Goal: Task Accomplishment & Management: Manage account settings

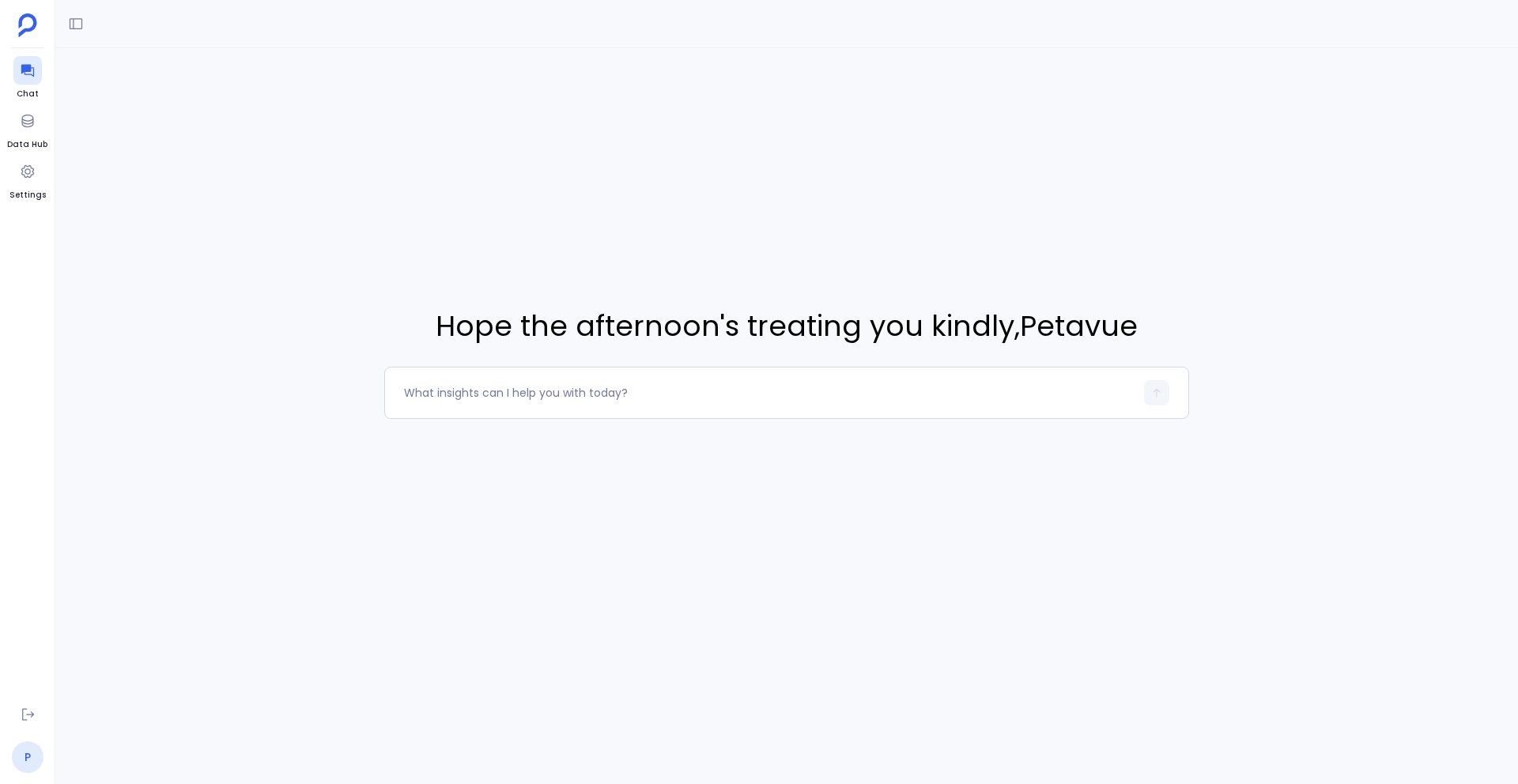
click at [25, 759] on link "P" at bounding box center [28, 758] width 32 height 32
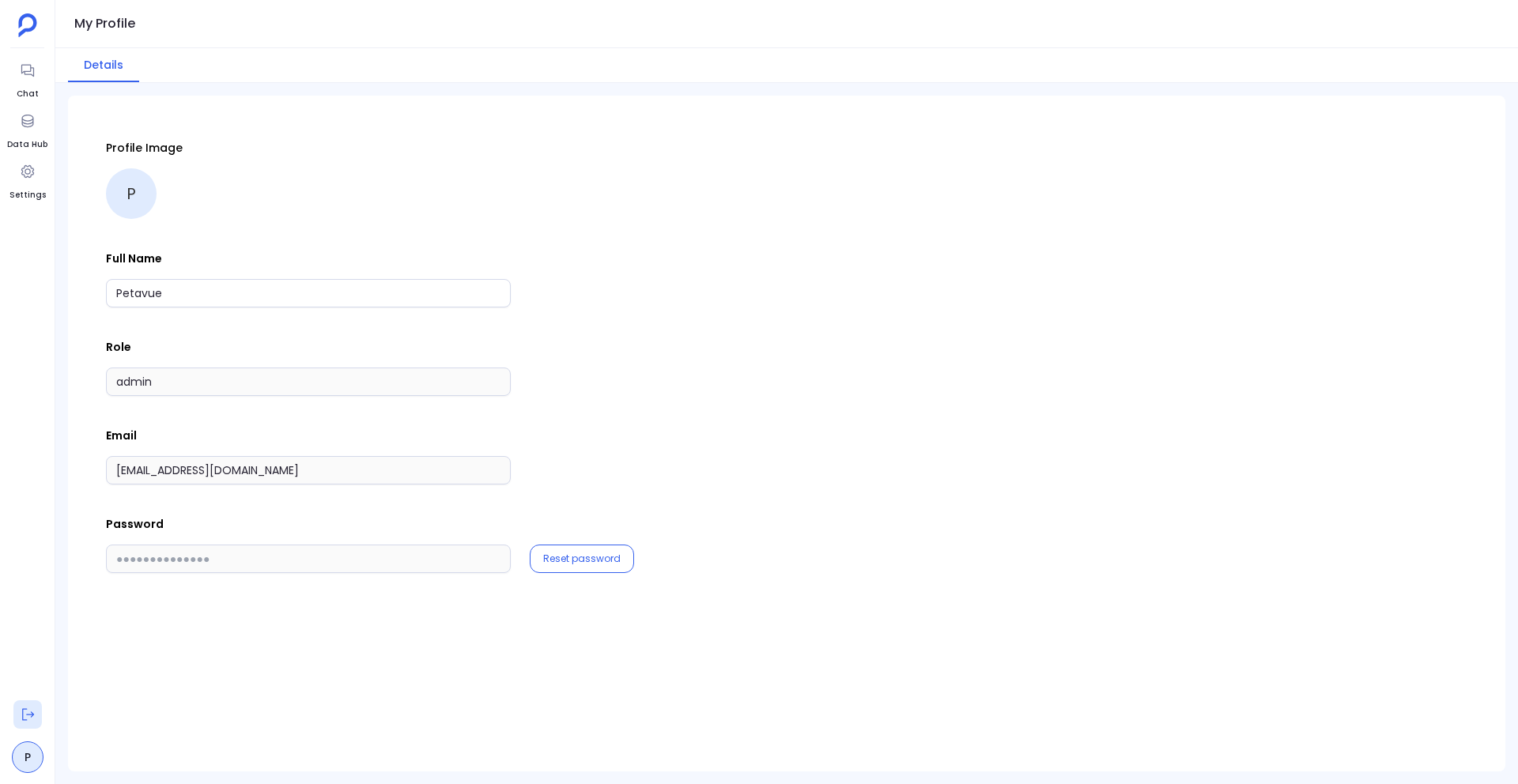
click at [25, 710] on icon at bounding box center [27, 714] width 16 height 16
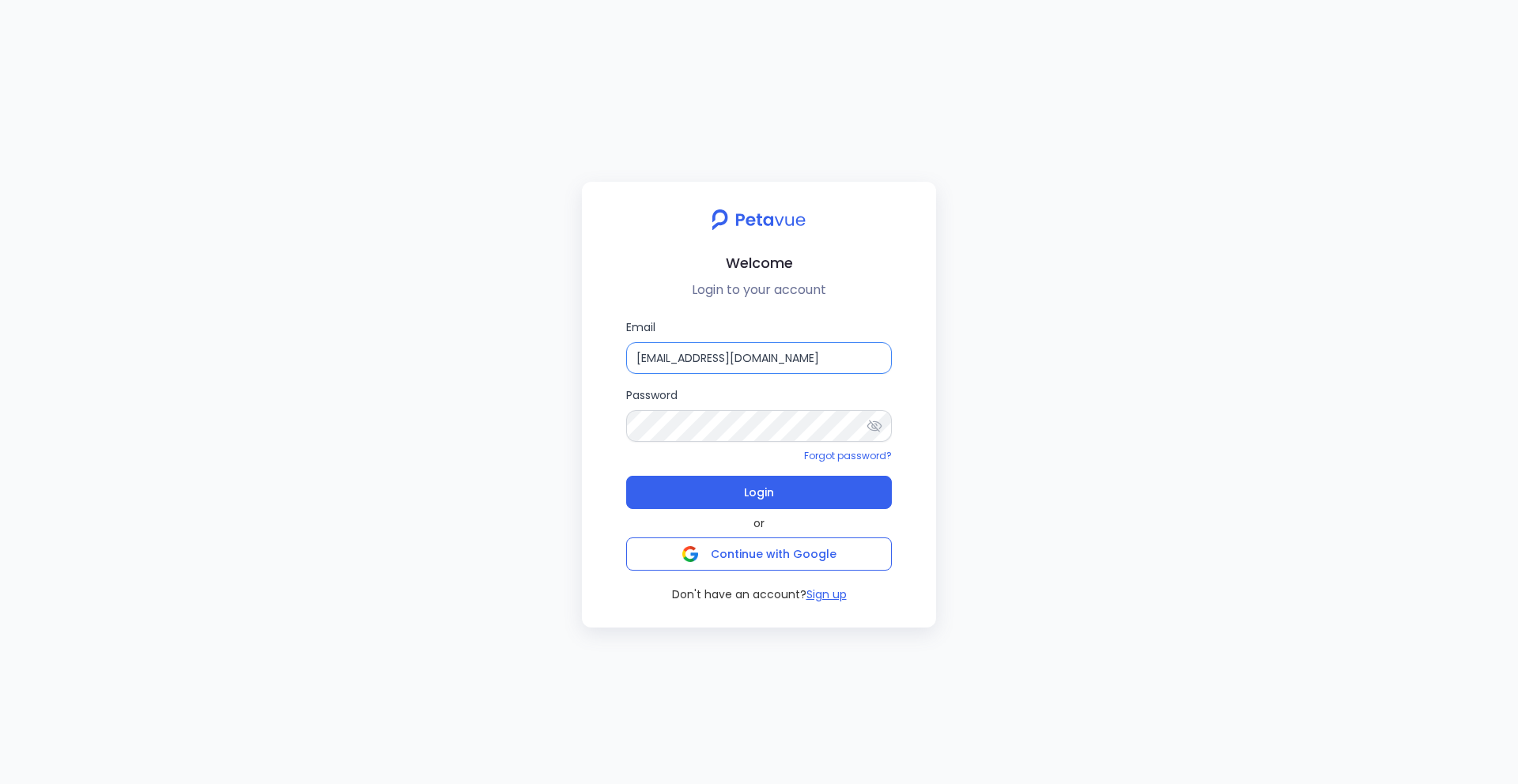
click at [848, 368] on input "[EMAIL_ADDRESS][DOMAIN_NAME]" at bounding box center [759, 359] width 266 height 32
click at [874, 362] on input "[EMAIL_ADDRESS][DOMAIN_NAME]" at bounding box center [759, 359] width 266 height 32
type input "[EMAIL_ADDRESS][DOMAIN_NAME]"
click at [803, 490] on button "Login" at bounding box center [759, 492] width 266 height 33
